Goal: Transaction & Acquisition: Download file/media

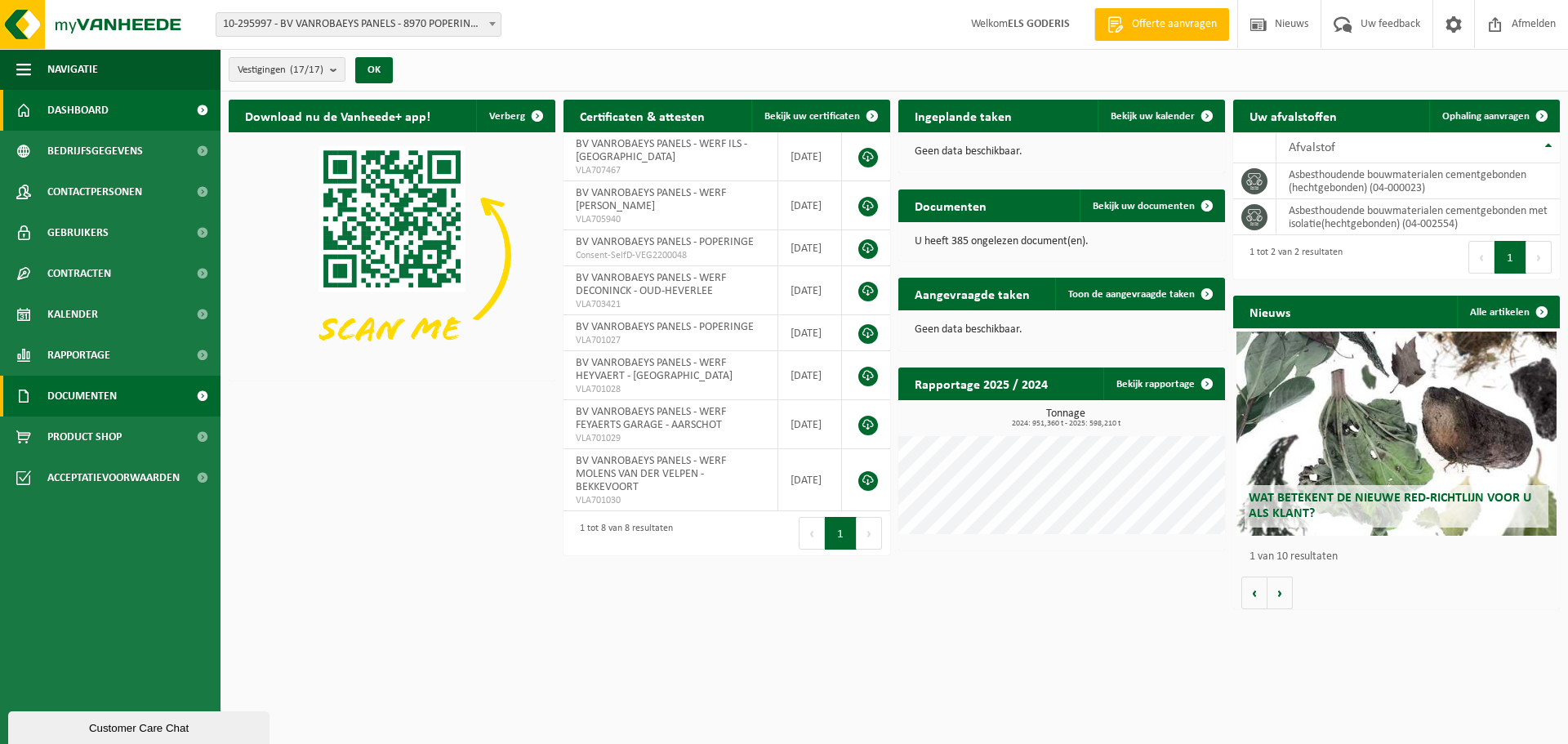
click at [61, 390] on span "Documenten" at bounding box center [82, 395] width 69 height 41
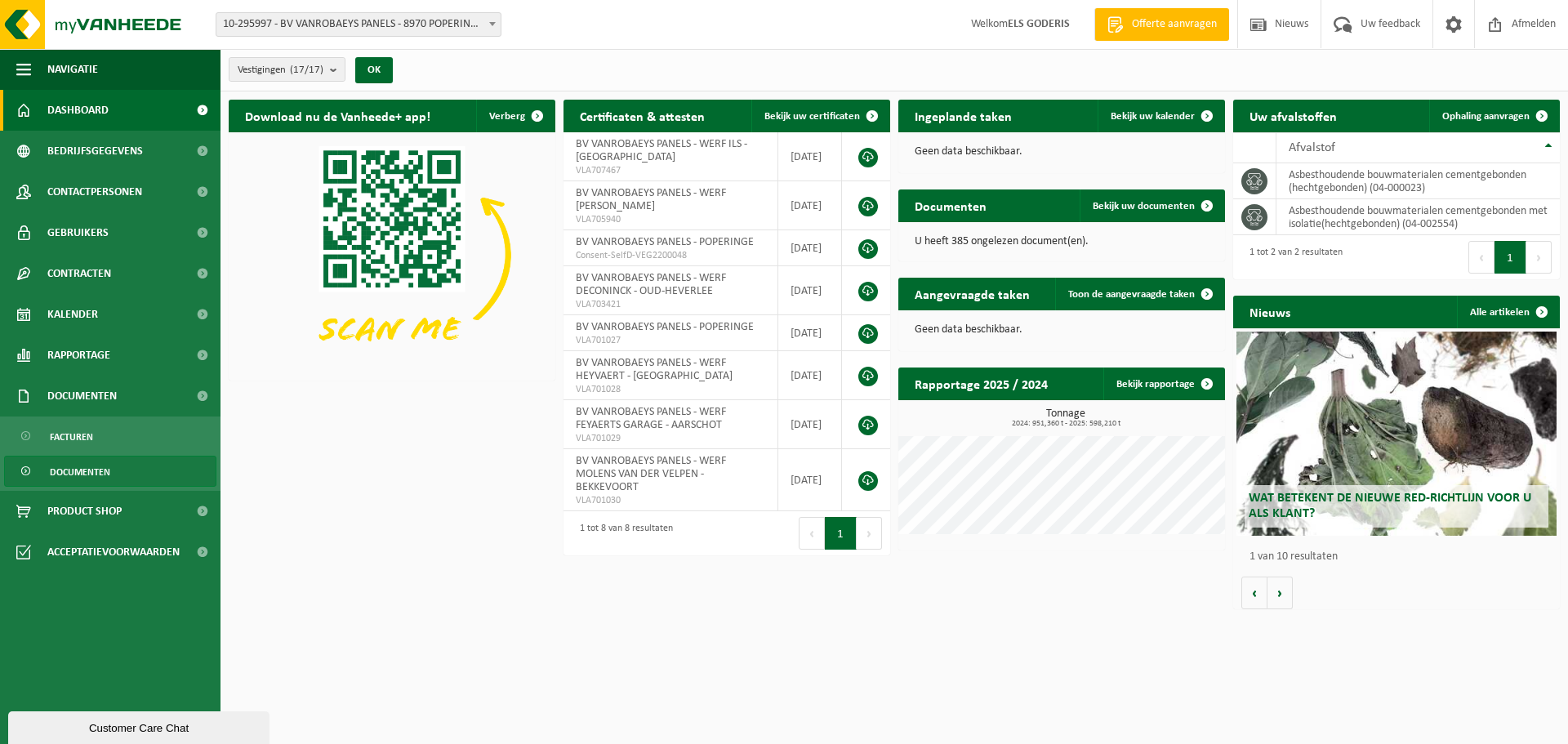
click at [61, 473] on span "Documenten" at bounding box center [79, 472] width 60 height 31
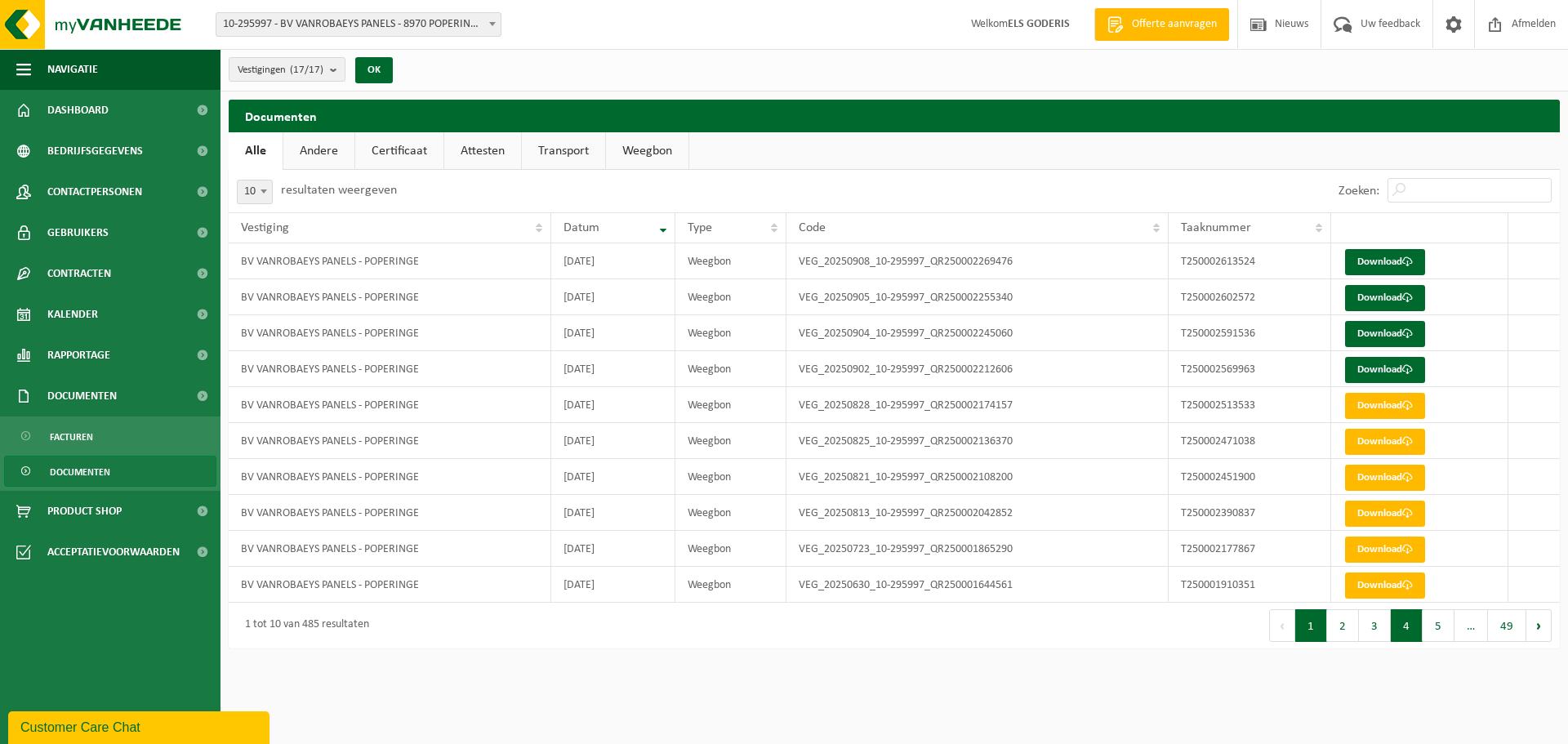
click at [1405, 626] on button "4" at bounding box center [1407, 625] width 32 height 32
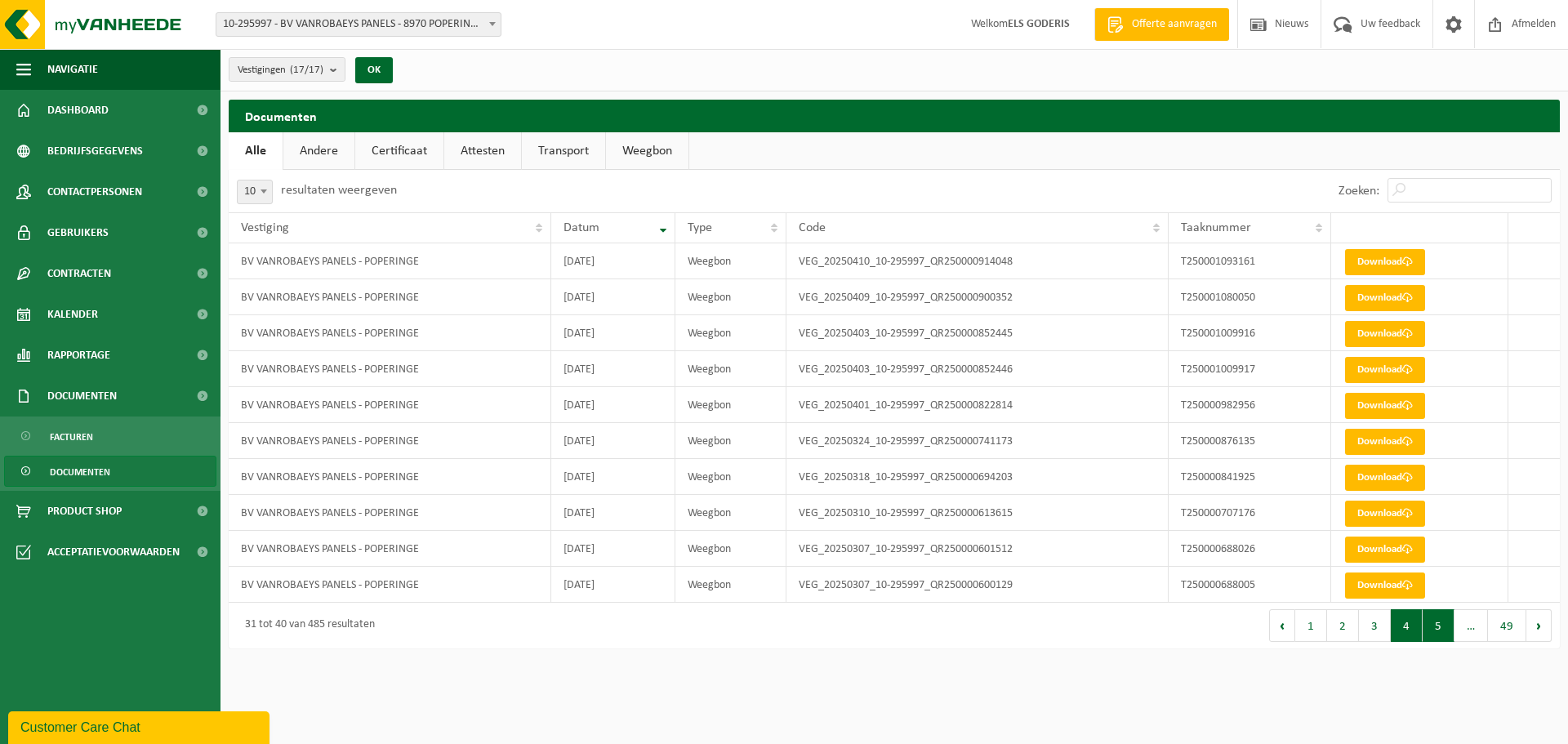
click at [1437, 633] on button "5" at bounding box center [1438, 625] width 32 height 32
click at [1441, 633] on button "6" at bounding box center [1438, 625] width 32 height 32
click at [1441, 633] on button "7" at bounding box center [1438, 625] width 32 height 32
click at [1367, 625] on button "6" at bounding box center [1374, 625] width 32 height 32
click at [1375, 293] on link "Download" at bounding box center [1385, 298] width 80 height 26
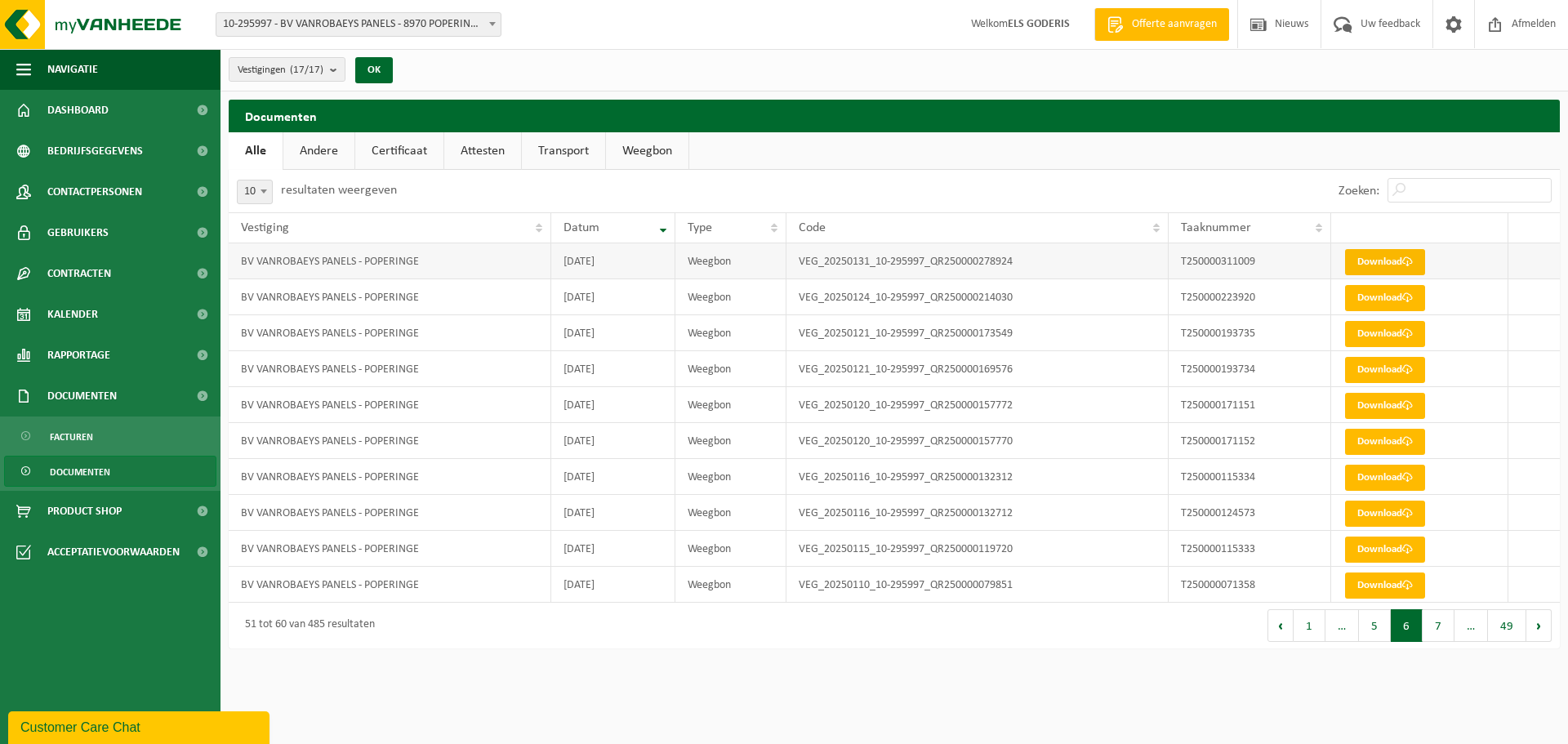
click at [1388, 261] on link "Download" at bounding box center [1385, 262] width 80 height 26
click at [1374, 335] on link "Download" at bounding box center [1385, 334] width 80 height 26
click at [1368, 374] on link "Download" at bounding box center [1385, 370] width 80 height 26
click at [1413, 409] on span at bounding box center [1407, 406] width 11 height 11
click at [1404, 445] on link "Download" at bounding box center [1385, 441] width 80 height 26
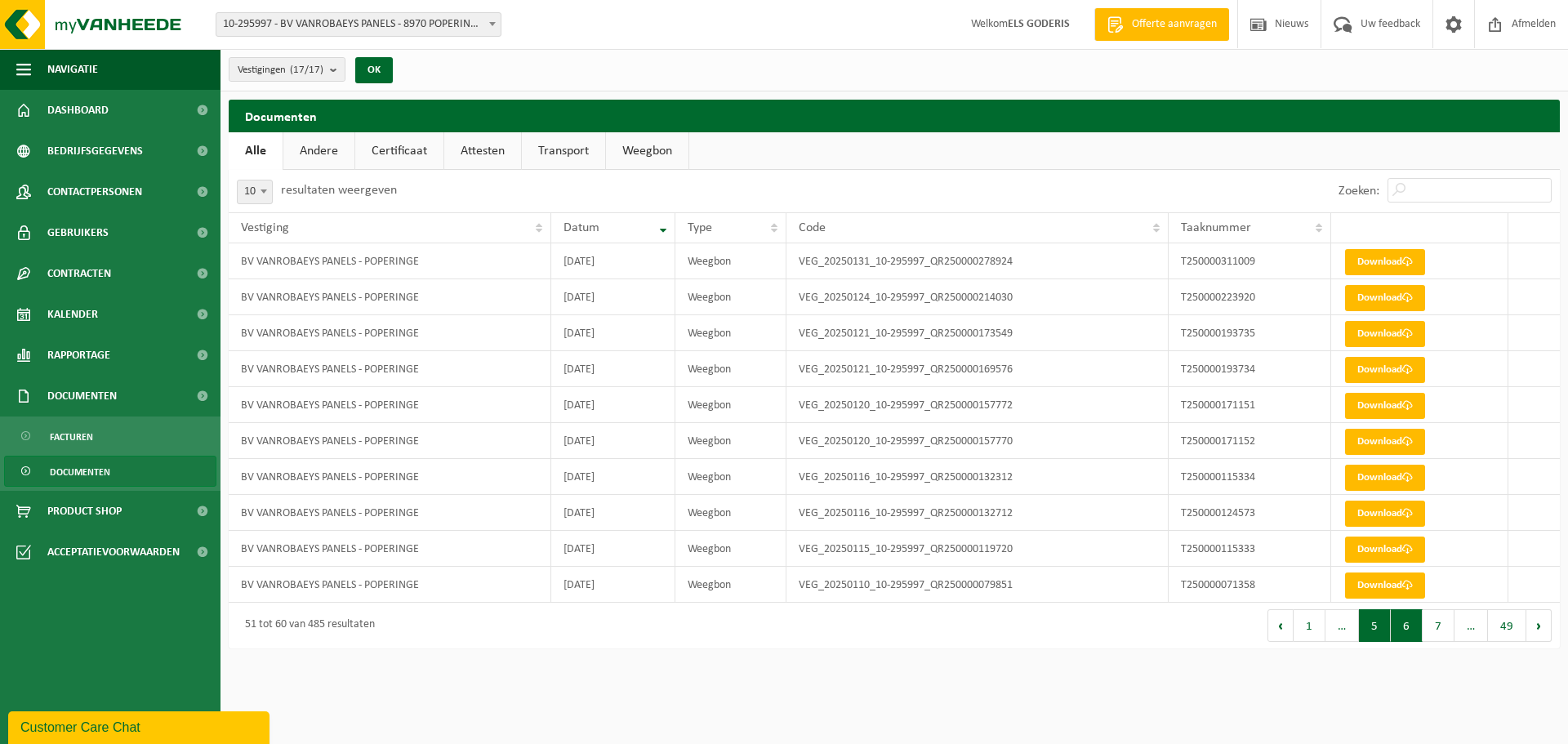
click at [1373, 624] on button "5" at bounding box center [1374, 625] width 32 height 32
click at [1401, 583] on link "Download" at bounding box center [1385, 585] width 80 height 26
click at [1379, 547] on link "Download" at bounding box center [1385, 549] width 80 height 26
click at [1380, 510] on link "Download" at bounding box center [1385, 513] width 80 height 26
